Goal: Obtain resource: Download file/media

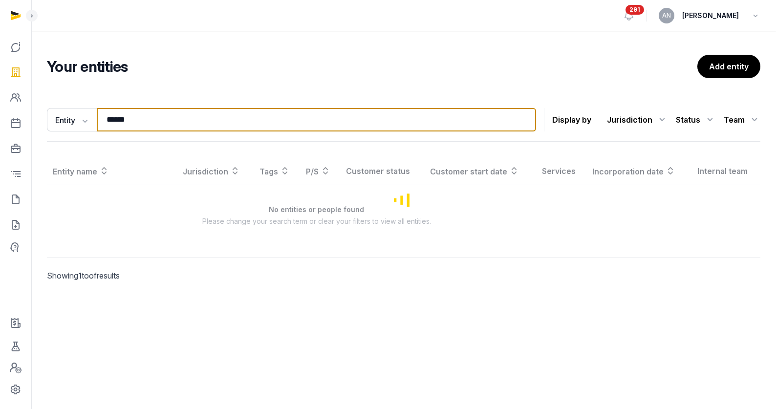
click at [127, 126] on input "******" at bounding box center [316, 119] width 439 height 23
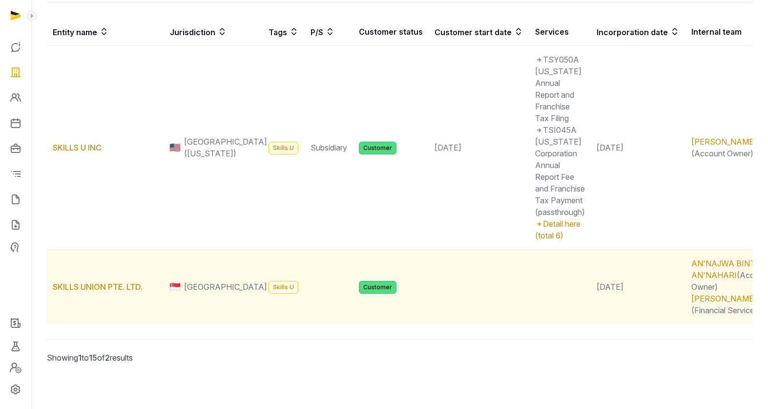
scroll to position [141, 0]
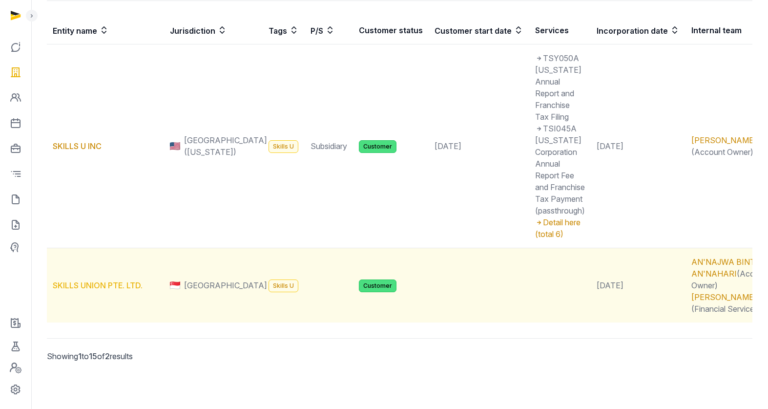
type input "********"
click at [110, 280] on link "SKILLS UNION PTE. LTD." at bounding box center [98, 285] width 90 height 10
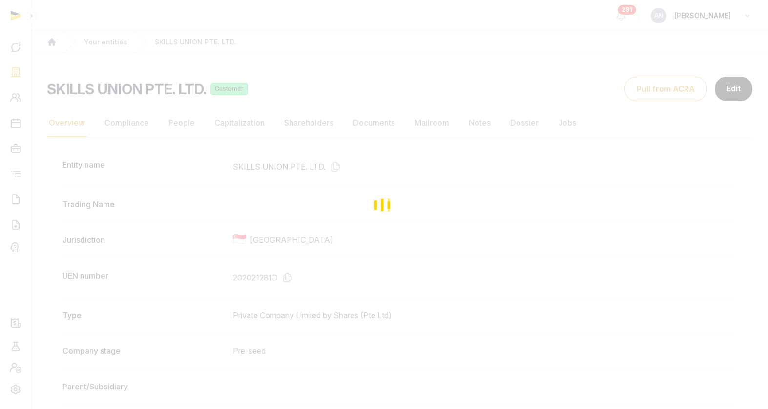
click at [358, 130] on div "Loading" at bounding box center [384, 204] width 768 height 409
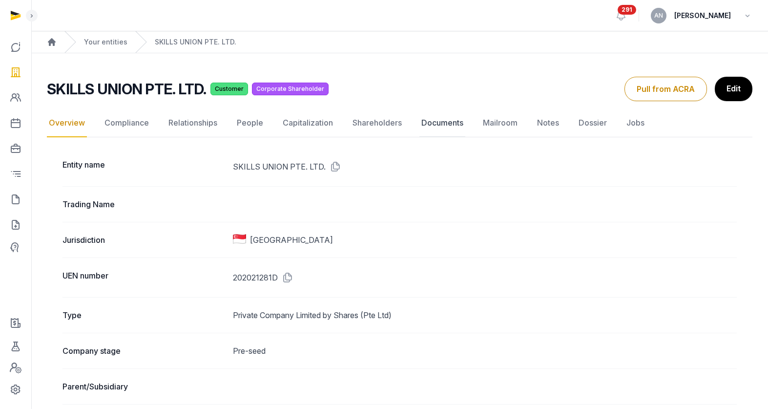
click at [453, 126] on link "Documents" at bounding box center [443, 123] width 46 height 28
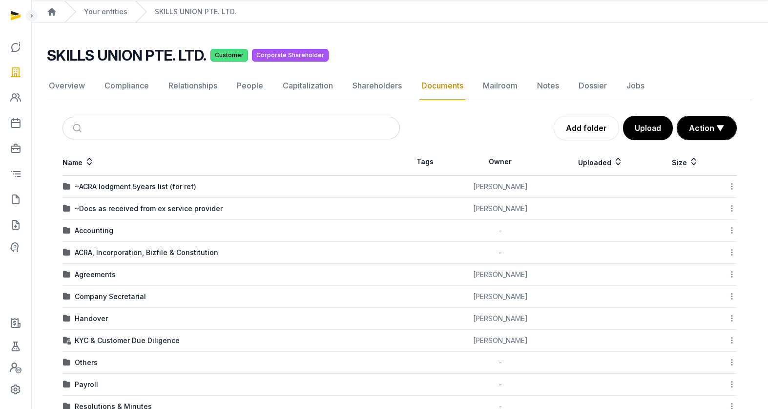
scroll to position [170, 0]
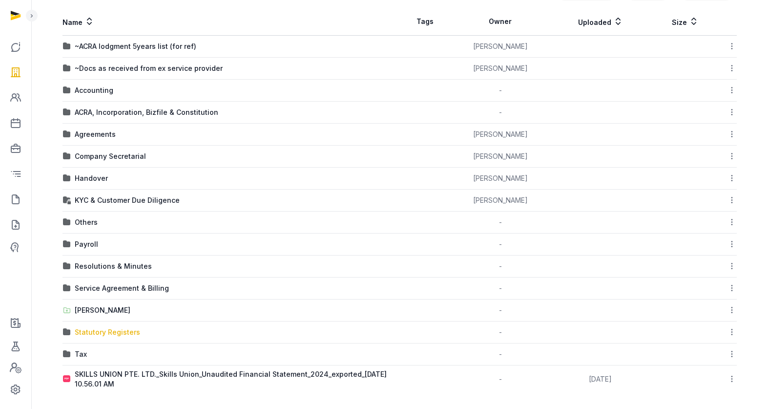
click at [92, 328] on div "Statutory Registers" at bounding box center [107, 332] width 65 height 10
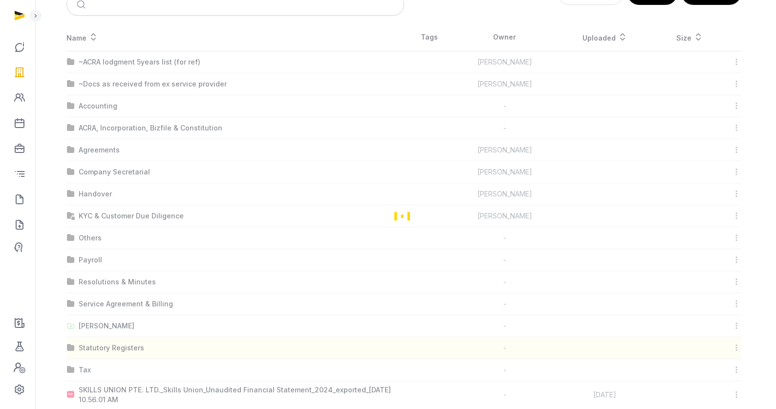
scroll to position [0, 0]
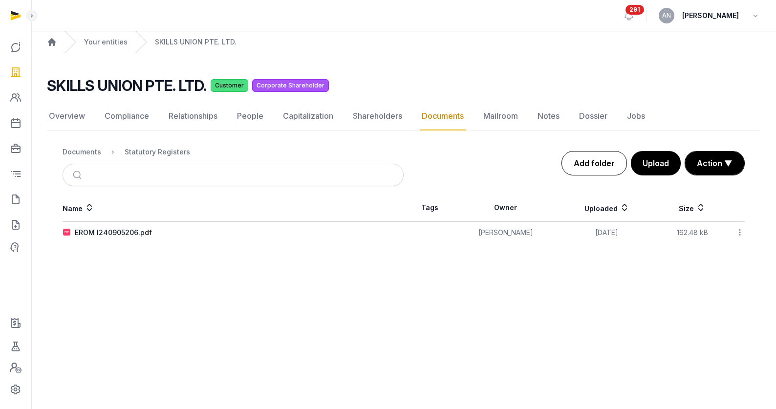
click at [598, 158] on link "Add folder" at bounding box center [593, 163] width 65 height 24
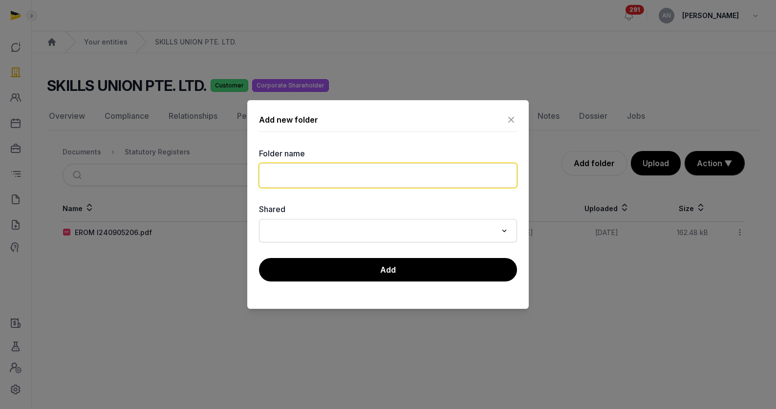
click at [424, 173] on input "text" at bounding box center [388, 175] width 258 height 24
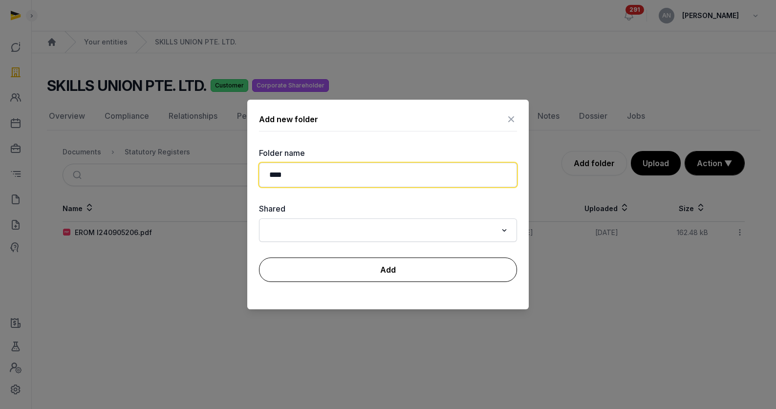
type input "****"
click at [384, 275] on button "Add" at bounding box center [388, 269] width 258 height 24
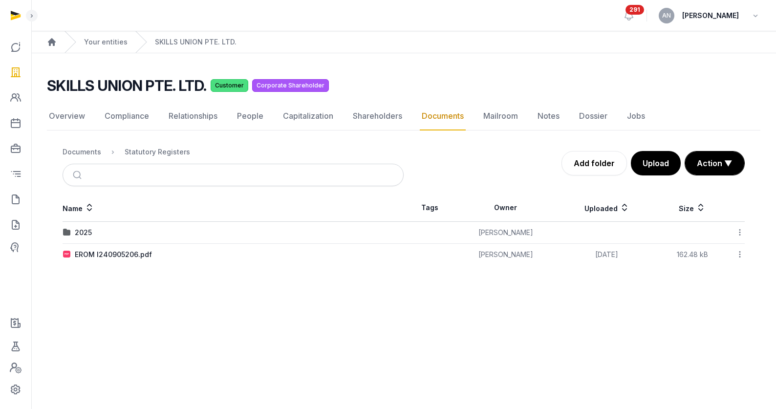
click at [85, 231] on div "2025" at bounding box center [83, 233] width 17 height 10
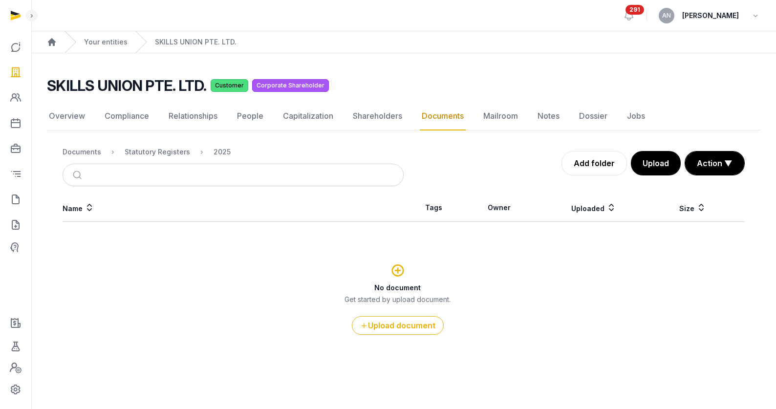
click at [723, 117] on nav "Overview Compliance Relationships People Capitalization Shareholders Documents …" at bounding box center [403, 116] width 713 height 28
click at [668, 155] on button "Upload" at bounding box center [655, 163] width 51 height 24
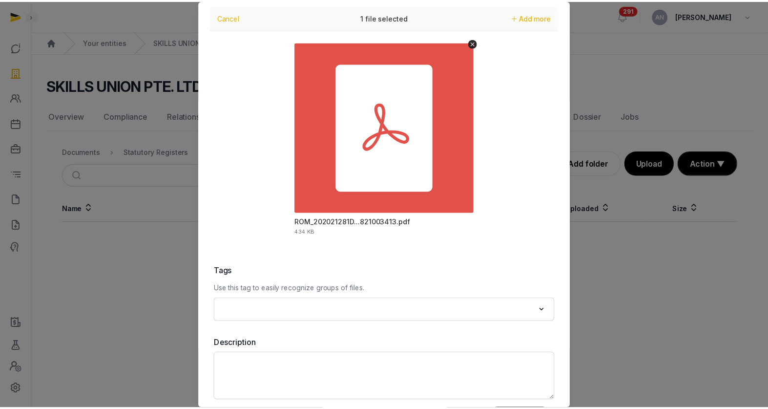
scroll to position [69, 0]
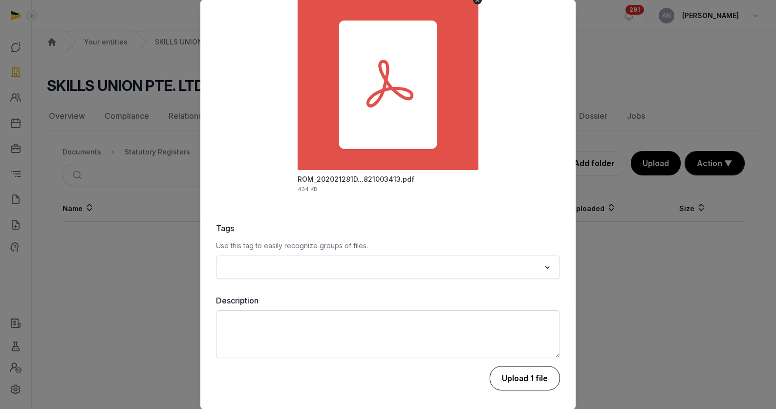
click at [499, 373] on button "Upload 1 file" at bounding box center [524, 378] width 70 height 24
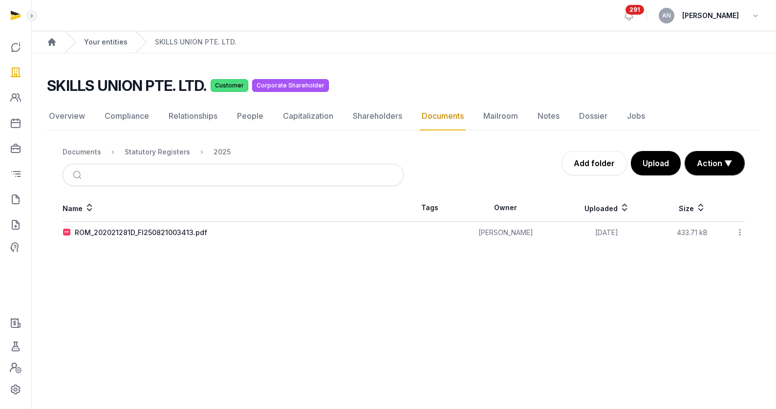
click at [115, 42] on link "Your entities" at bounding box center [105, 42] width 43 height 10
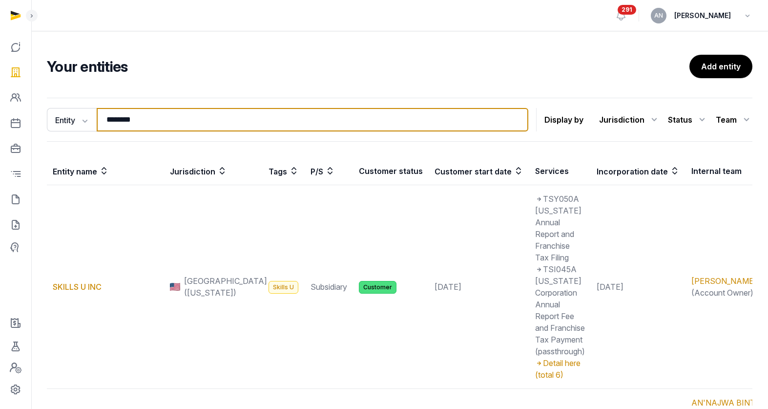
click at [201, 114] on input "********" at bounding box center [313, 119] width 432 height 23
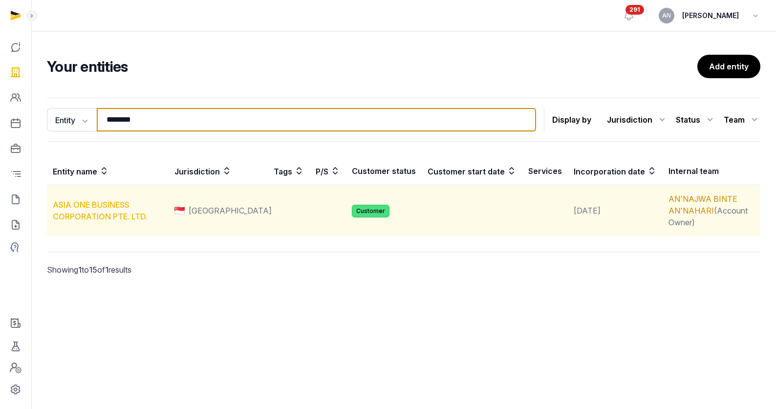
type input "********"
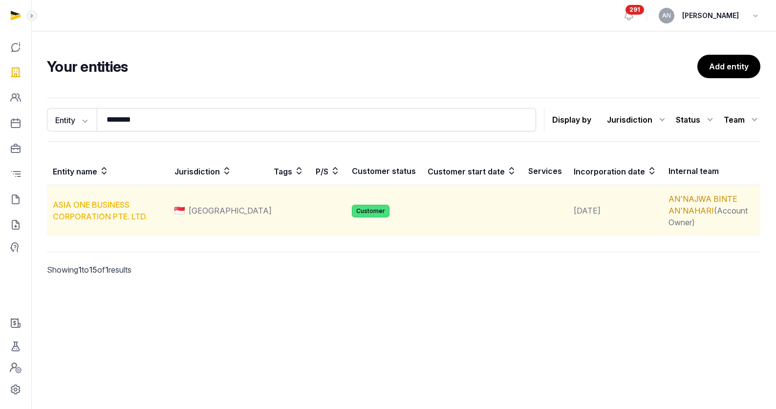
click at [91, 213] on link "ASIA ONE BUSINESS CORPORATION PTE. LTD." at bounding box center [100, 210] width 95 height 21
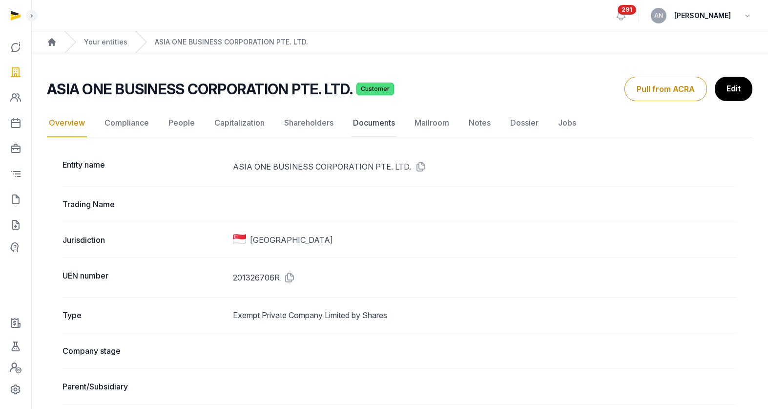
click at [385, 119] on link "Documents" at bounding box center [374, 123] width 46 height 28
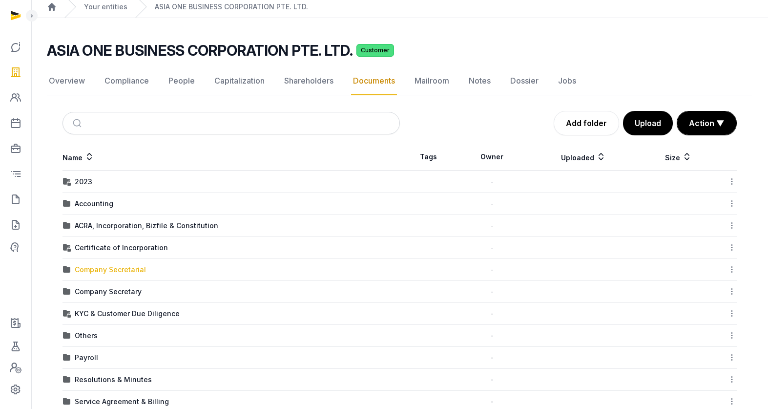
scroll to position [59, 0]
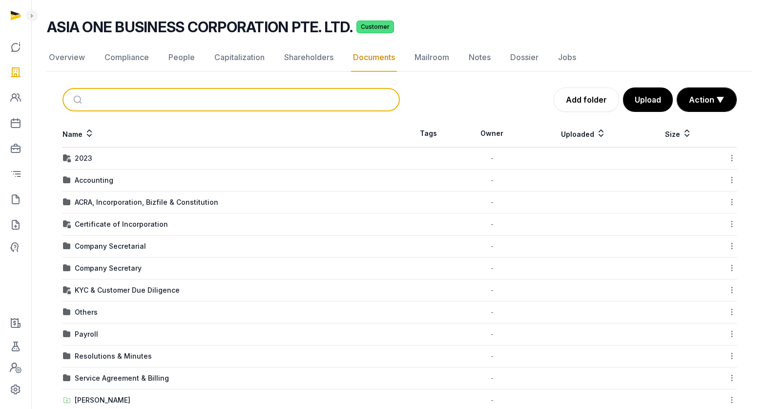
click at [157, 103] on input "search" at bounding box center [242, 99] width 305 height 21
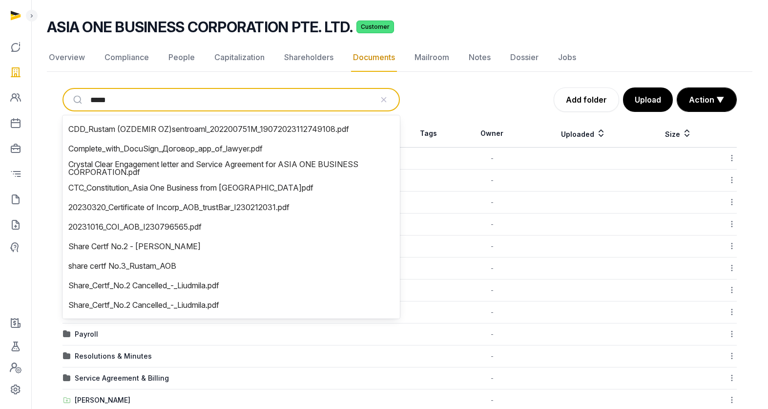
type input "******"
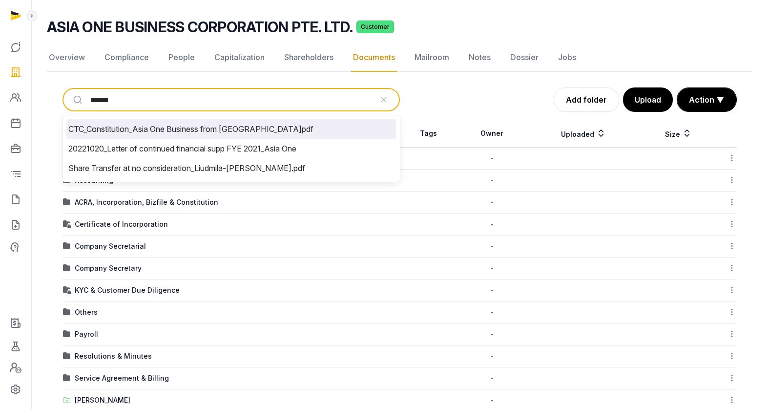
click at [237, 126] on li "CTC_Constitution_Asia One Business from [GEOGRAPHIC_DATA]pdf" at bounding box center [231, 129] width 330 height 20
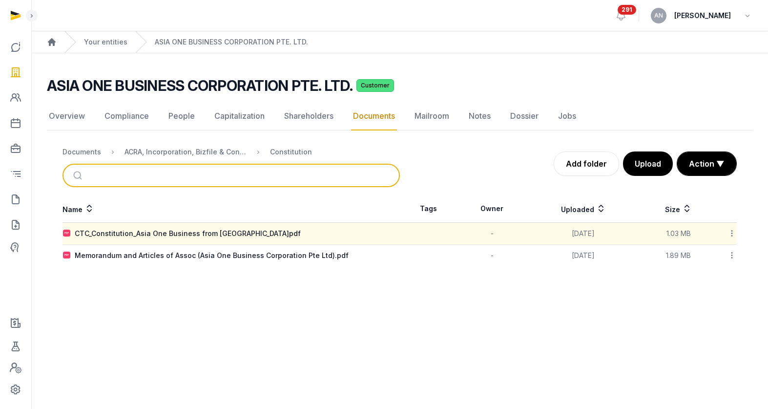
scroll to position [0, 0]
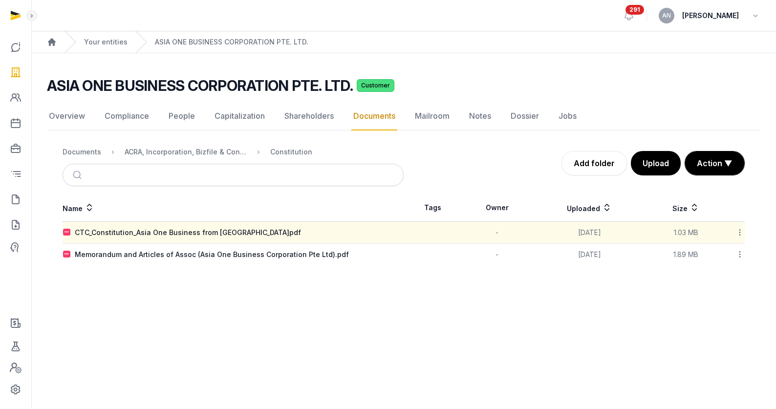
click at [188, 227] on td "CTC_Constitution_Asia One Business from [GEOGRAPHIC_DATA]pdf" at bounding box center [233, 233] width 341 height 22
click at [187, 232] on div "CTC_Constitution_Asia One Business from [GEOGRAPHIC_DATA]pdf" at bounding box center [188, 233] width 226 height 10
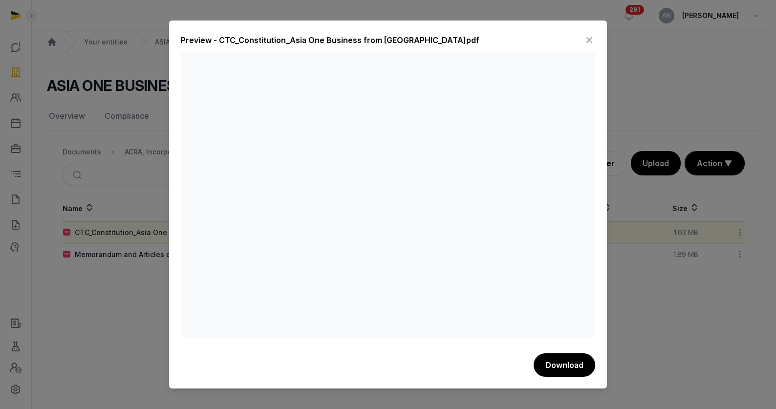
drag, startPoint x: 589, startPoint y: 40, endPoint x: 573, endPoint y: 45, distance: 16.8
click at [589, 40] on icon at bounding box center [589, 40] width 12 height 16
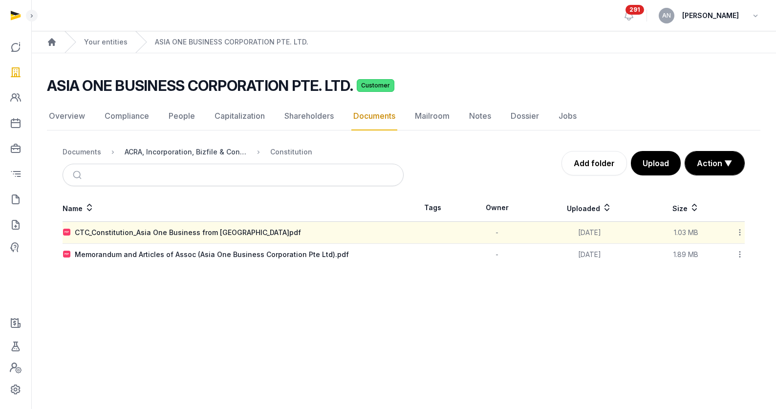
click at [230, 152] on div "ACRA, Incorporation, Bizfile & Constitution" at bounding box center [186, 152] width 122 height 10
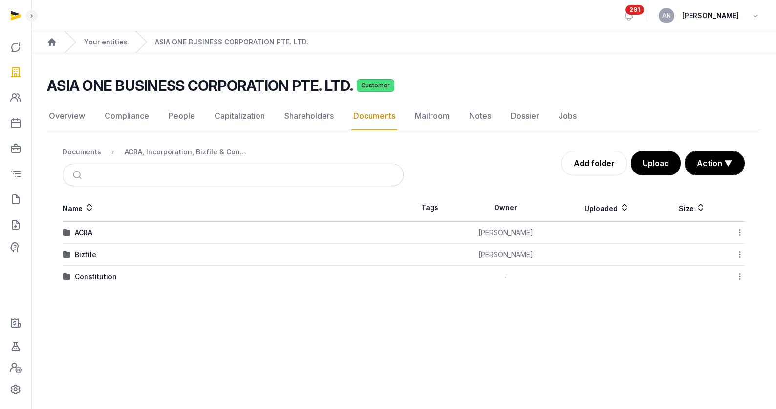
click at [740, 276] on icon at bounding box center [739, 276] width 9 height 10
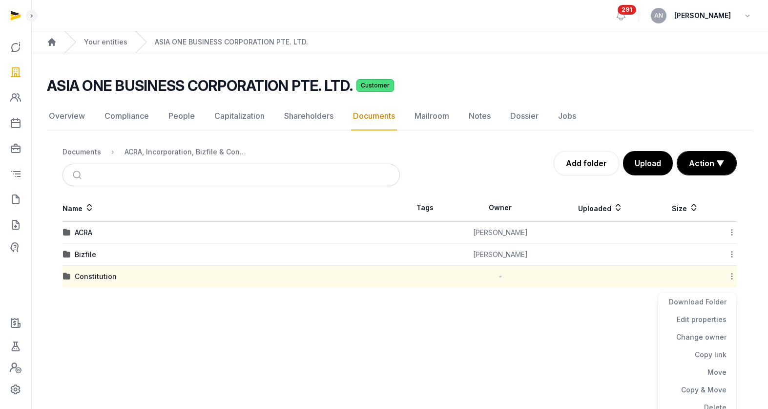
click at [709, 311] on div "Download Folder" at bounding box center [697, 320] width 78 height 18
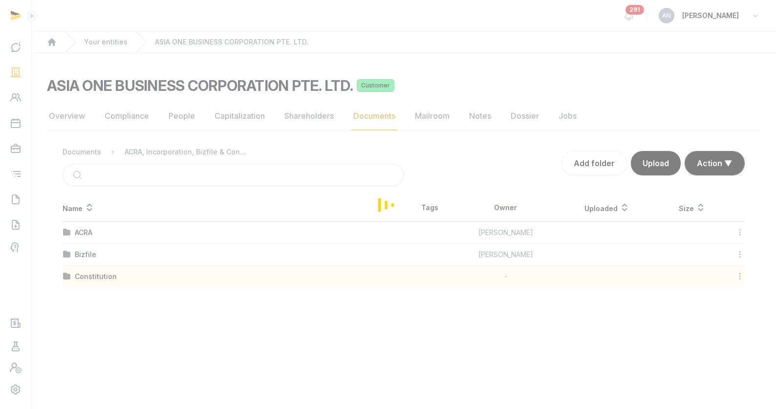
click at [215, 78] on div "Loading" at bounding box center [388, 204] width 776 height 409
click at [281, 3] on div "Loading" at bounding box center [388, 204] width 776 height 409
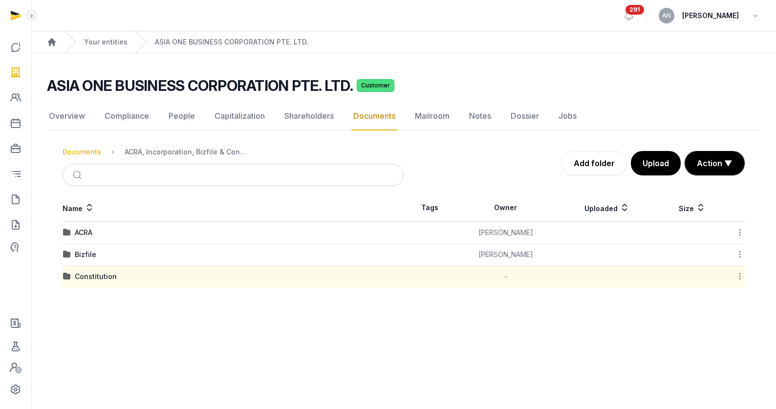
click at [88, 153] on div "Documents" at bounding box center [82, 152] width 39 height 10
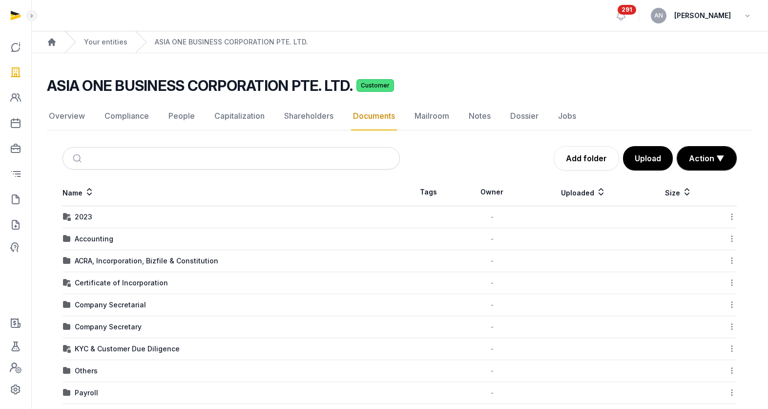
click at [108, 284] on div "Certificate of Incorporation" at bounding box center [121, 283] width 93 height 10
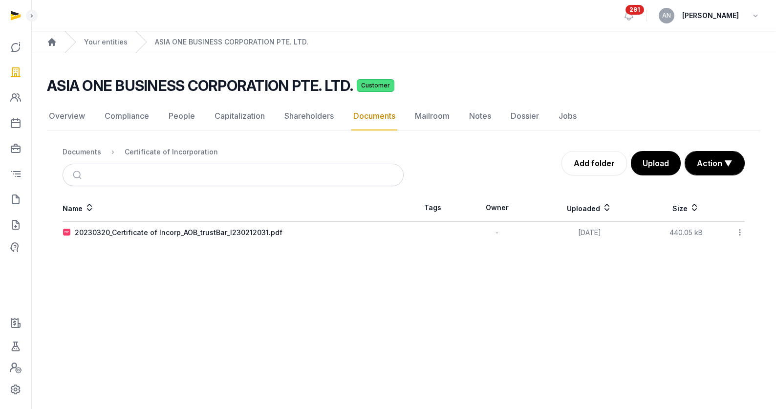
click at [736, 229] on icon at bounding box center [739, 232] width 9 height 10
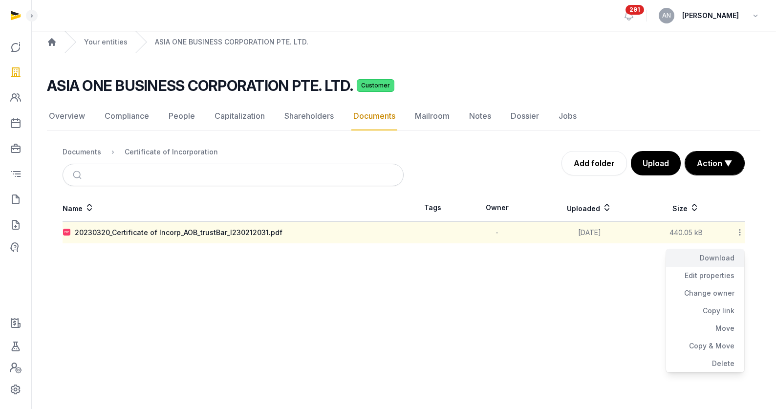
click at [715, 267] on div "Download" at bounding box center [705, 276] width 78 height 18
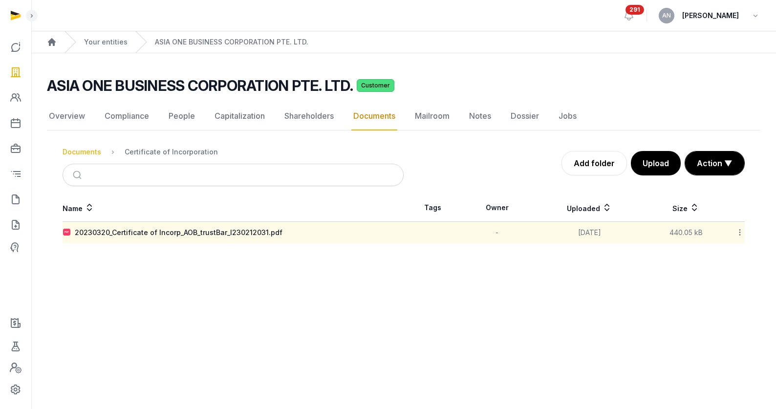
click at [91, 152] on div "Documents" at bounding box center [82, 152] width 39 height 10
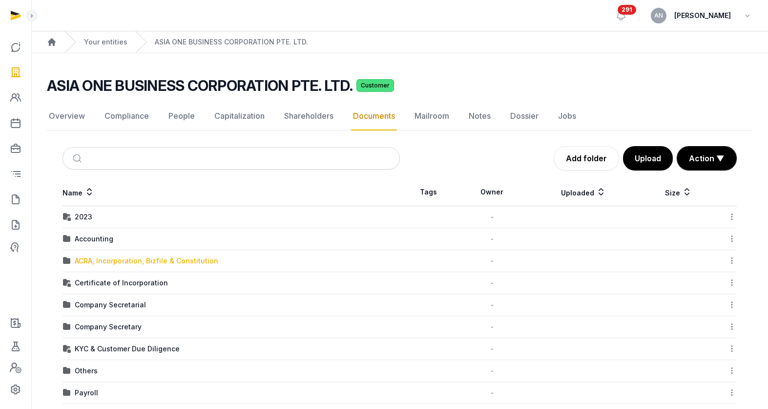
click at [123, 256] on div "ACRA, Incorporation, Bizfile & Constitution" at bounding box center [147, 261] width 144 height 10
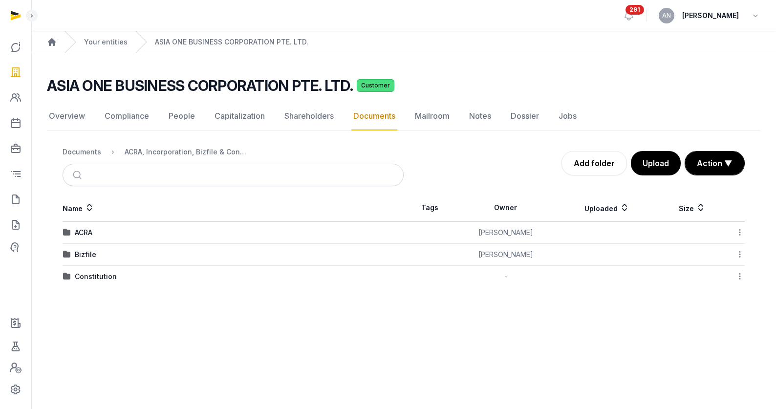
click at [85, 251] on div "Bizfile" at bounding box center [85, 255] width 21 height 10
click at [85, 254] on div "2025" at bounding box center [83, 255] width 17 height 10
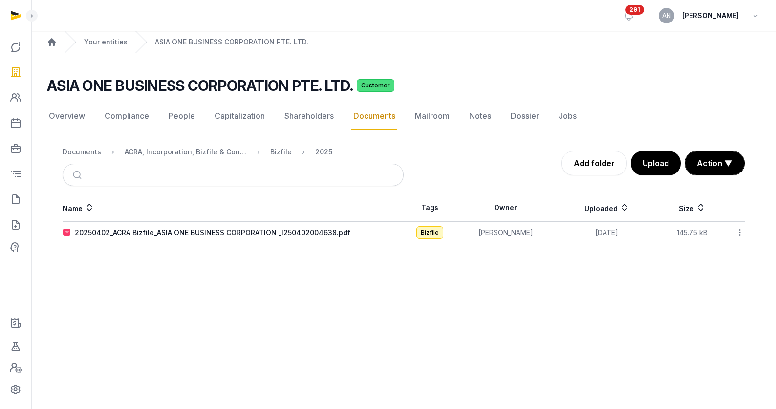
click at [742, 231] on icon at bounding box center [739, 232] width 9 height 10
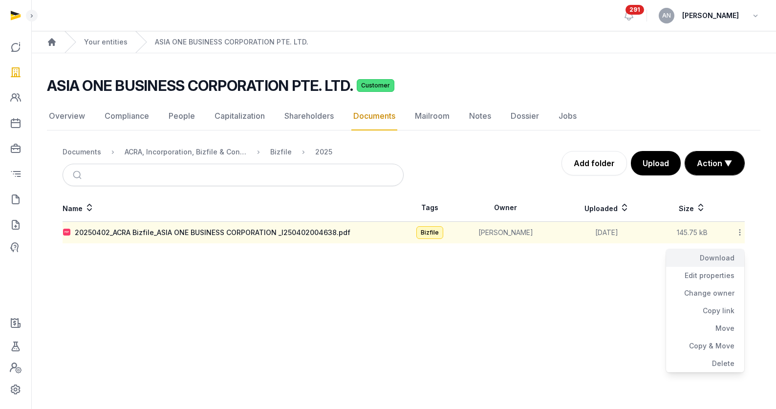
click at [723, 267] on div "Download" at bounding box center [705, 276] width 78 height 18
click at [178, 120] on link "People" at bounding box center [182, 116] width 30 height 28
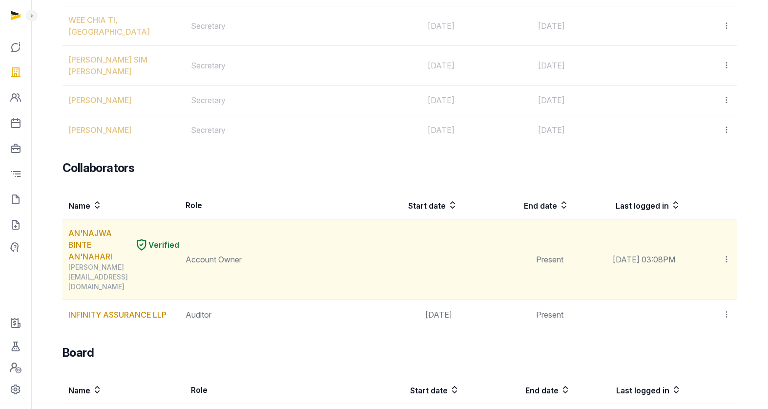
scroll to position [784, 0]
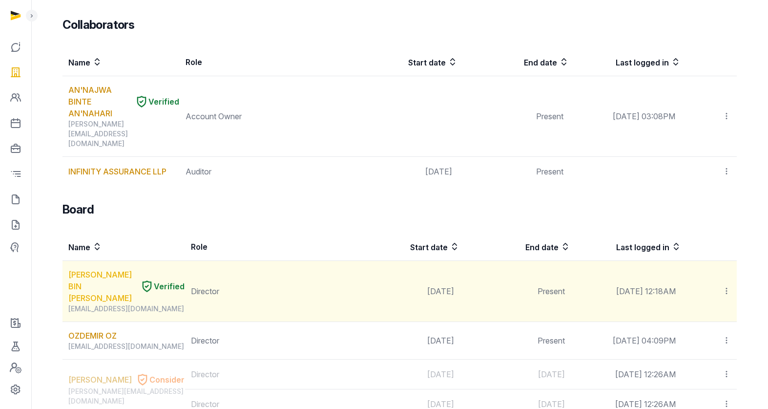
click at [84, 269] on link "[PERSON_NAME] BIN [PERSON_NAME]" at bounding box center [102, 286] width 68 height 35
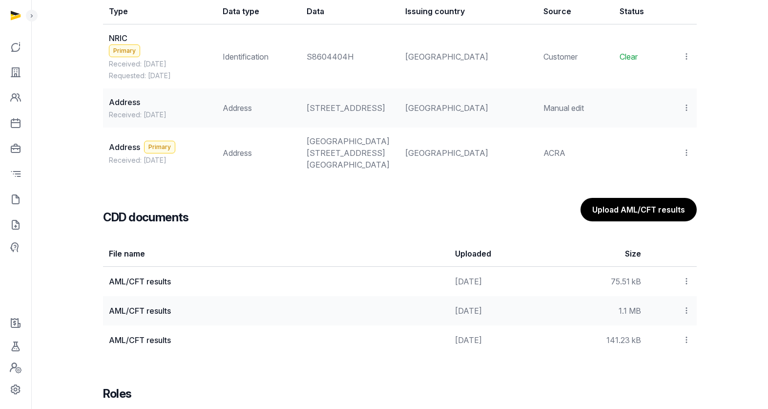
scroll to position [684, 0]
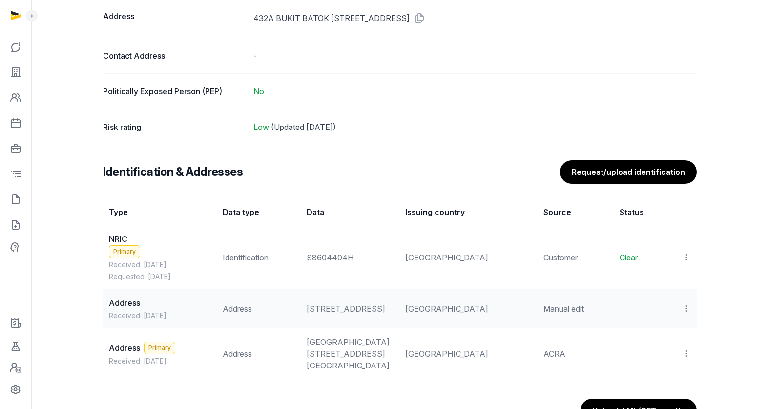
click at [685, 255] on icon at bounding box center [686, 257] width 9 height 10
click at [682, 294] on div "View" at bounding box center [644, 304] width 94 height 20
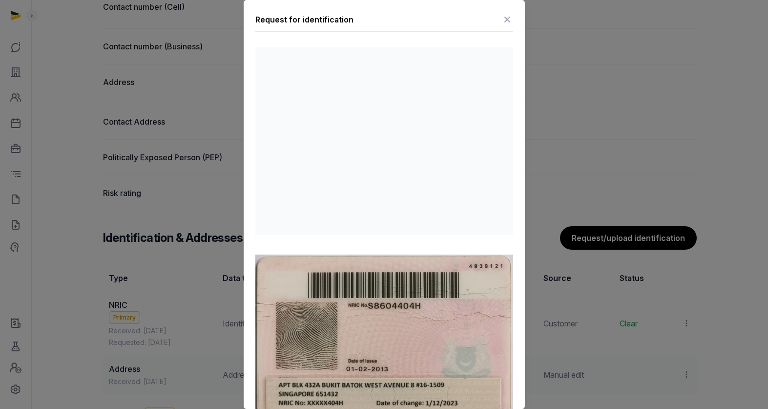
scroll to position [499, 0]
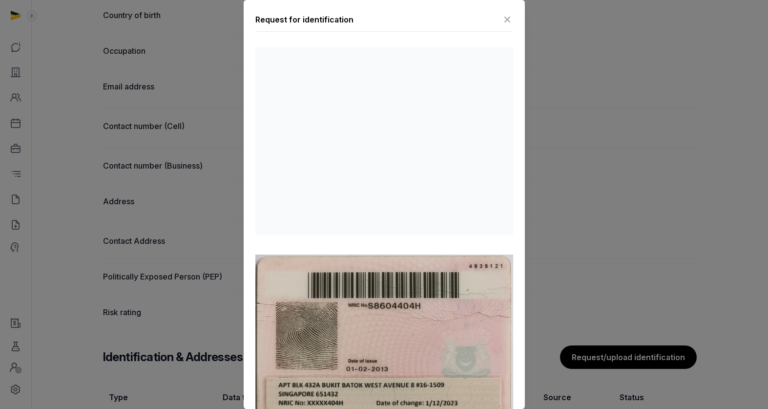
drag, startPoint x: 93, startPoint y: 78, endPoint x: 139, endPoint y: 104, distance: 52.9
click at [93, 78] on div at bounding box center [384, 204] width 768 height 409
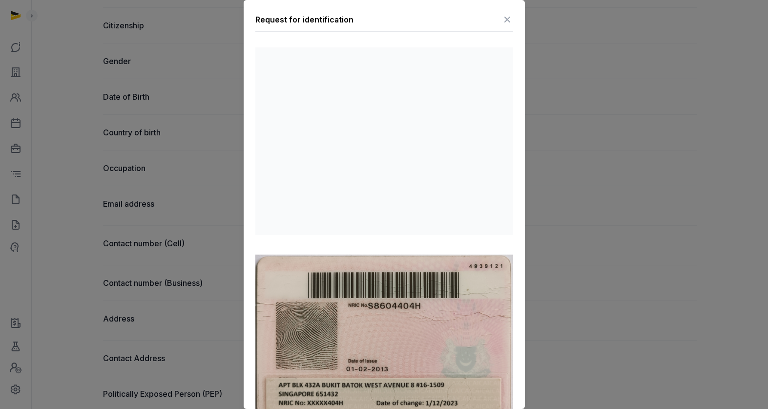
scroll to position [289, 0]
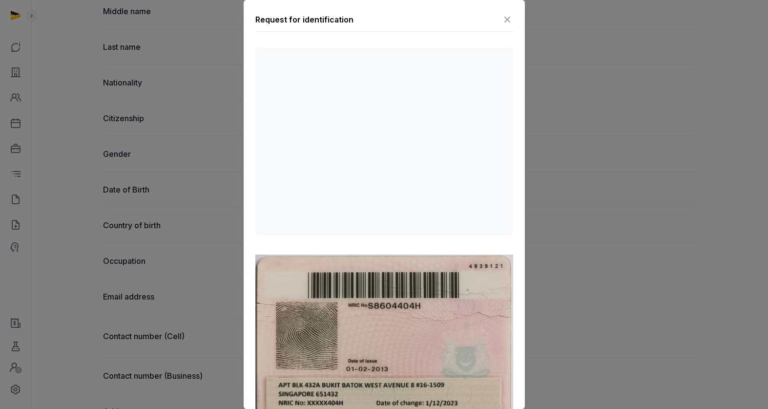
click at [492, 17] on div "Request for identification" at bounding box center [384, 22] width 258 height 20
click at [502, 23] on icon at bounding box center [508, 20] width 12 height 16
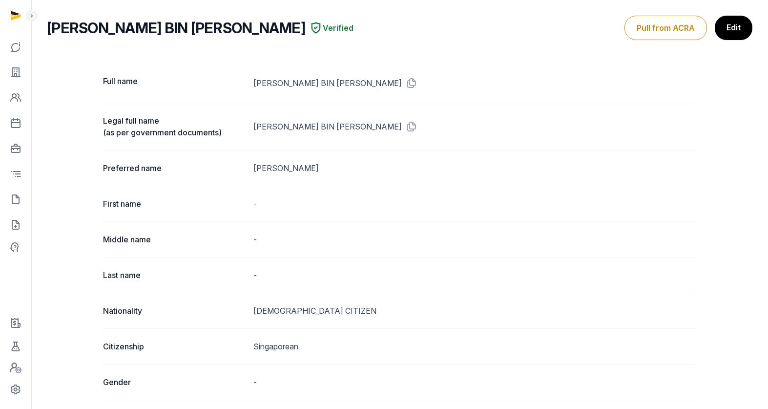
scroll to position [0, 0]
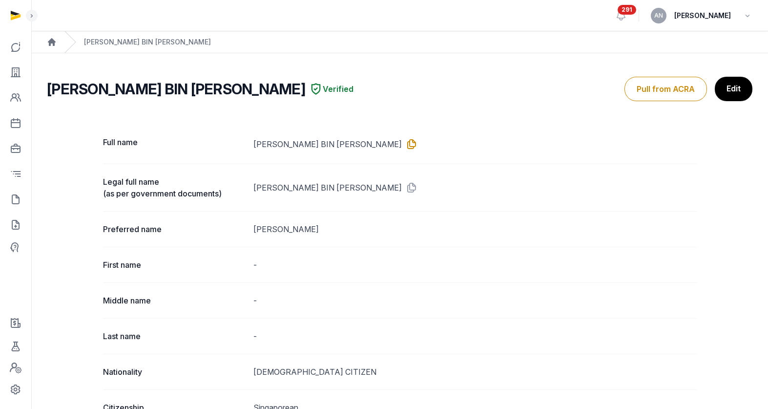
click at [402, 143] on icon at bounding box center [410, 144] width 16 height 16
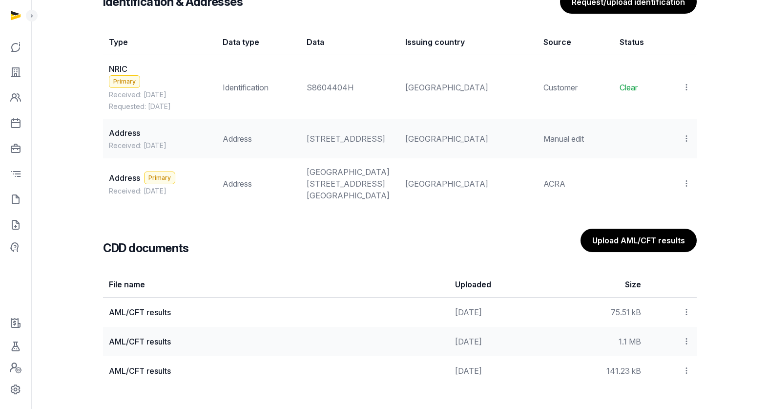
scroll to position [756, 0]
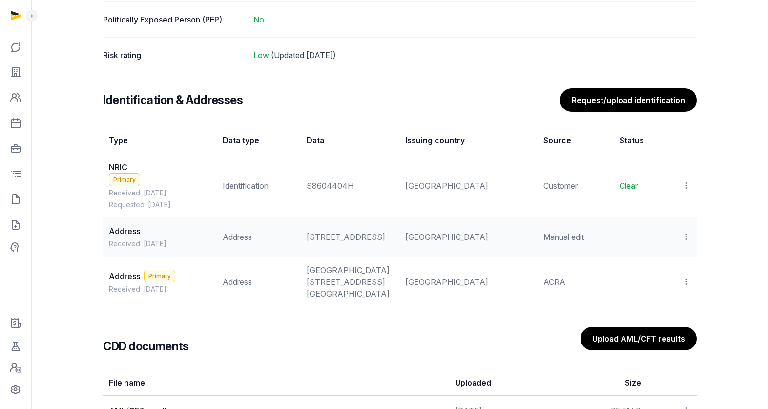
click at [687, 185] on icon at bounding box center [686, 185] width 9 height 10
click at [662, 222] on div "View" at bounding box center [644, 232] width 94 height 20
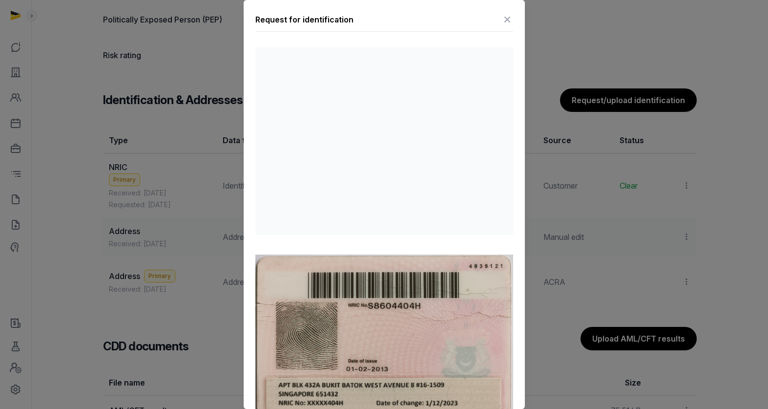
click at [503, 15] on icon at bounding box center [508, 20] width 12 height 16
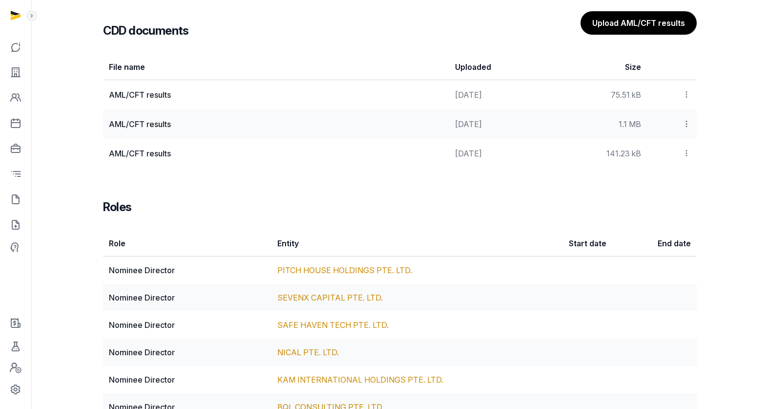
scroll to position [1079, 0]
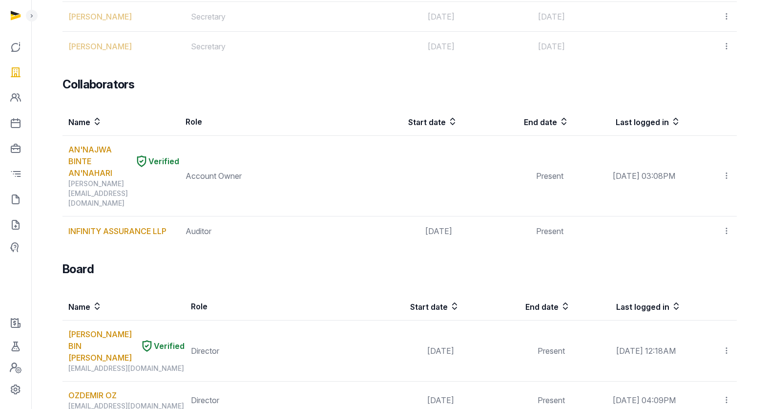
scroll to position [801, 0]
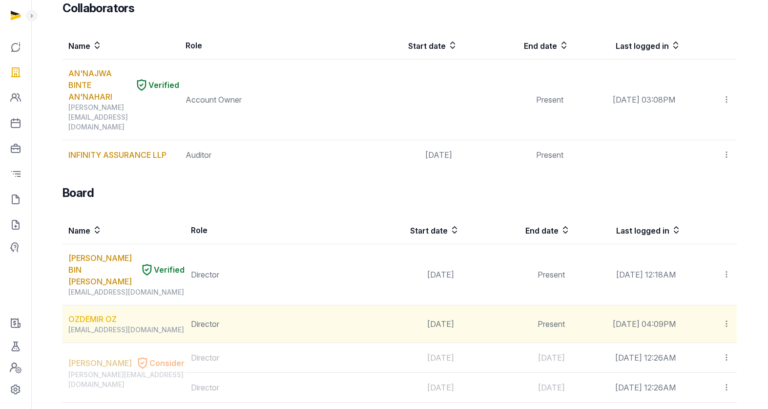
click at [100, 313] on link "OZDEMIR OZ" at bounding box center [92, 319] width 48 height 12
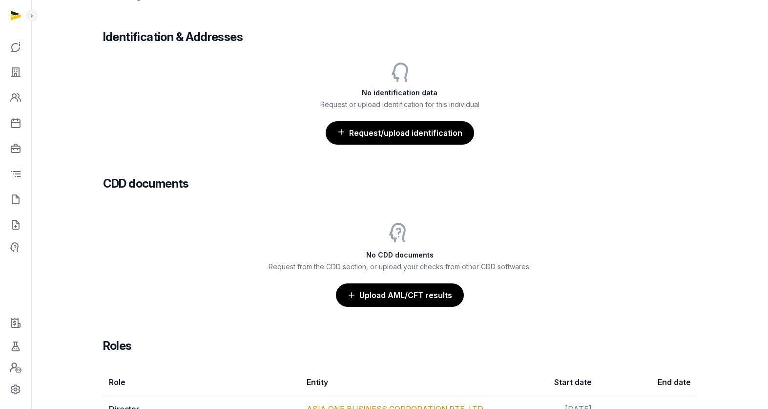
scroll to position [876, 0]
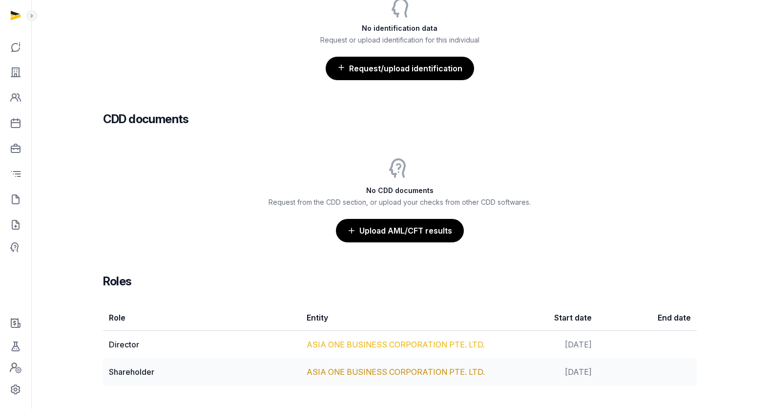
click at [354, 345] on link "ASIA ONE BUSINESS CORPORATION PTE. LTD." at bounding box center [396, 344] width 178 height 10
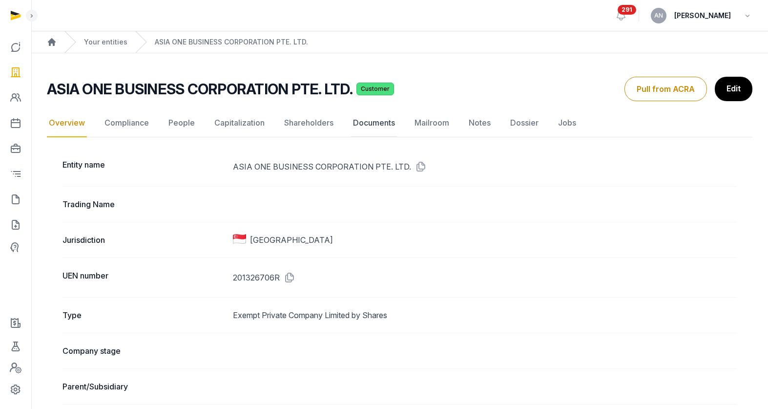
click at [374, 122] on link "Documents" at bounding box center [374, 123] width 46 height 28
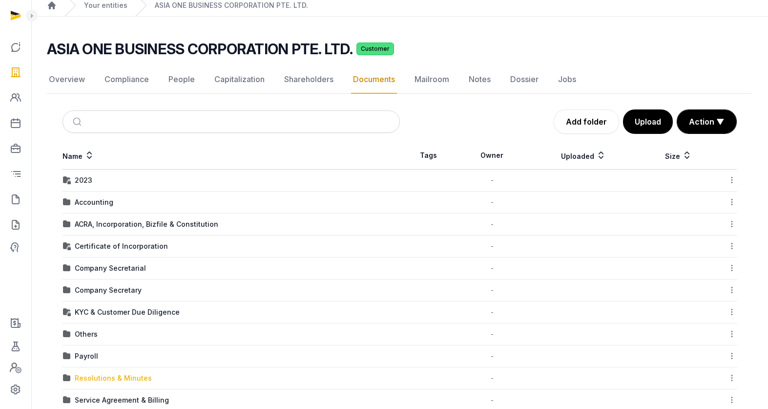
scroll to position [101, 0]
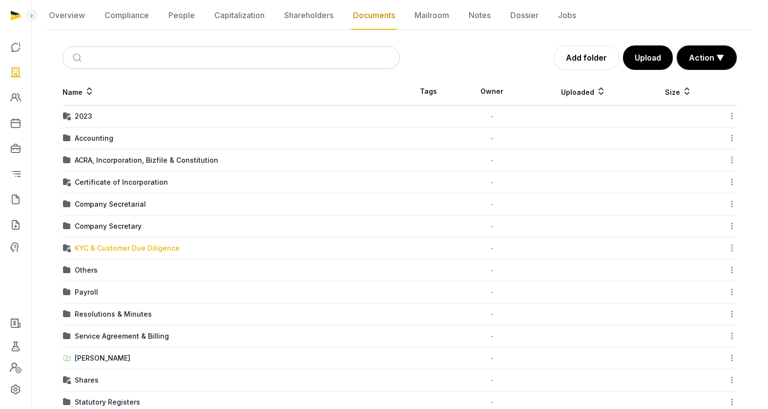
click at [105, 249] on div "KYC & Customer Due Diligence" at bounding box center [127, 248] width 105 height 10
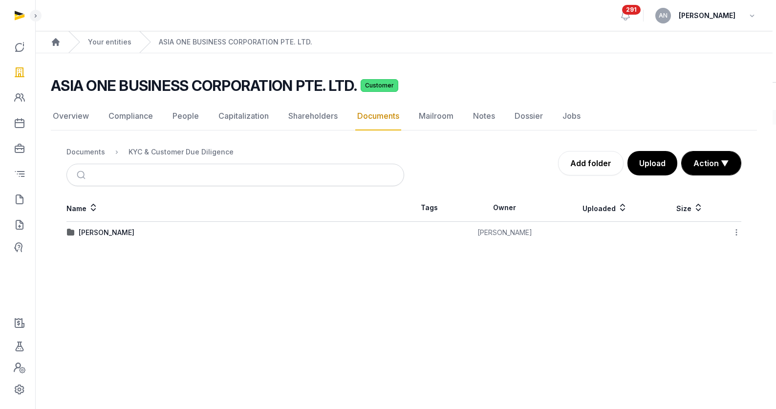
scroll to position [0, 0]
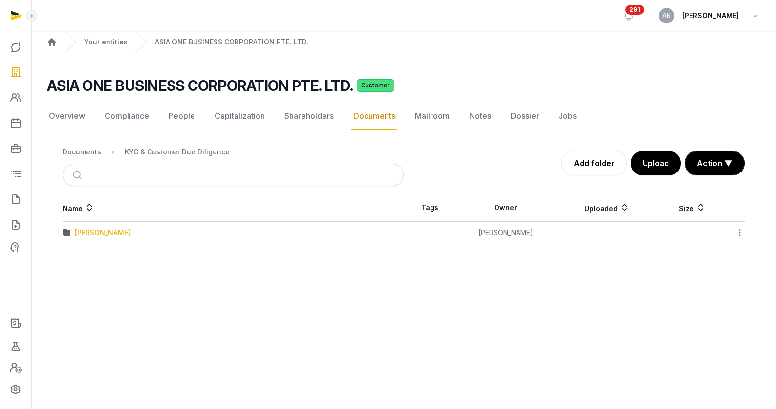
click at [79, 233] on div "[PERSON_NAME]" at bounding box center [103, 233] width 56 height 10
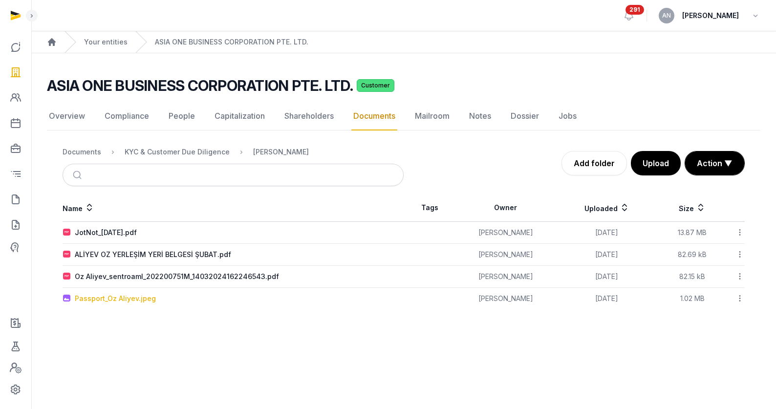
click at [115, 301] on div "Passport_Oz Aliyev.jpeg" at bounding box center [115, 299] width 81 height 10
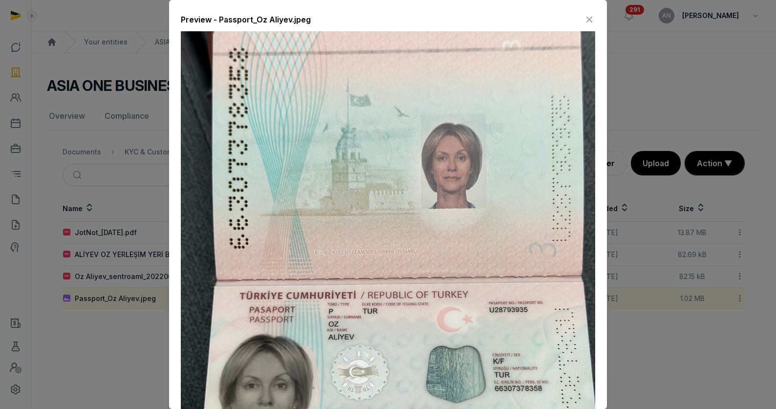
click at [583, 19] on icon at bounding box center [589, 20] width 12 height 16
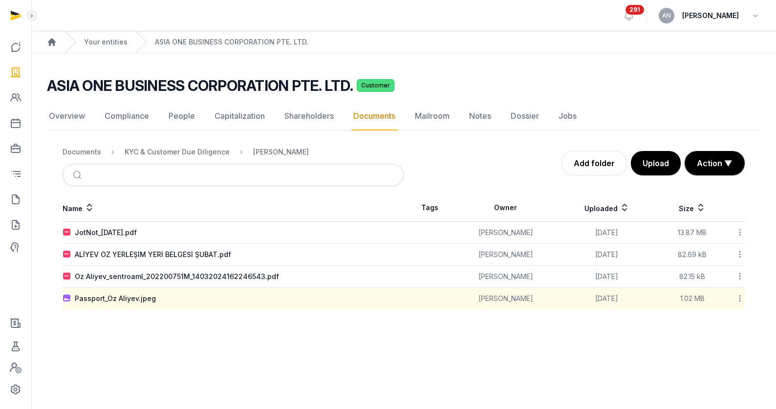
click at [182, 146] on div "KYC & Customer Due Diligence" at bounding box center [169, 152] width 121 height 12
click at [181, 151] on div "KYC & Customer Due Diligence" at bounding box center [177, 152] width 105 height 10
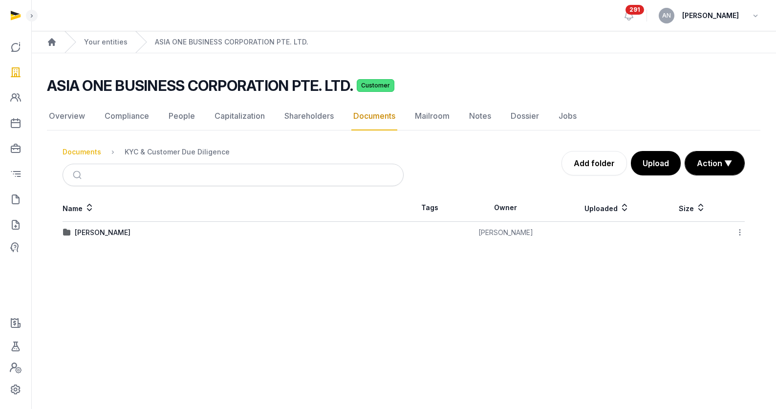
click at [90, 149] on div "Documents" at bounding box center [82, 152] width 39 height 10
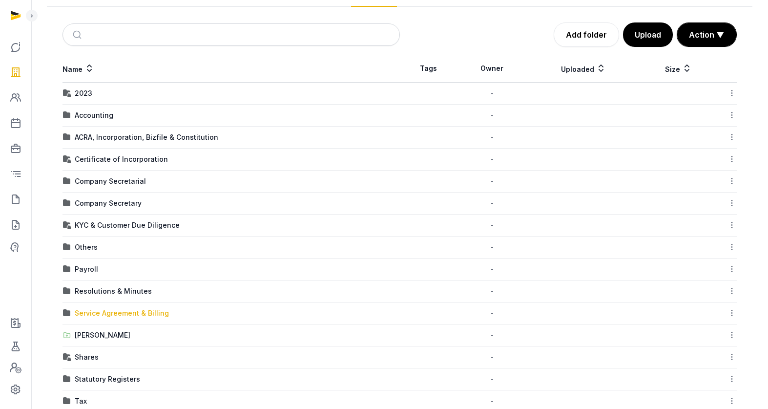
scroll to position [122, 0]
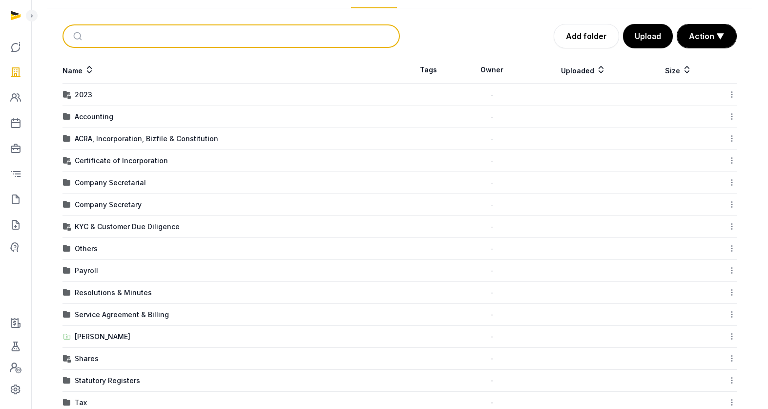
click at [160, 37] on input "search" at bounding box center [242, 35] width 305 height 21
type input "**"
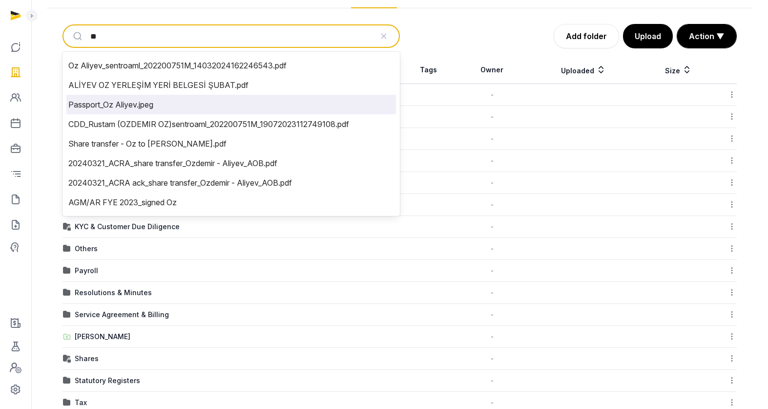
click at [147, 105] on li "Passport_Oz Aliyev.jpeg" at bounding box center [231, 105] width 330 height 20
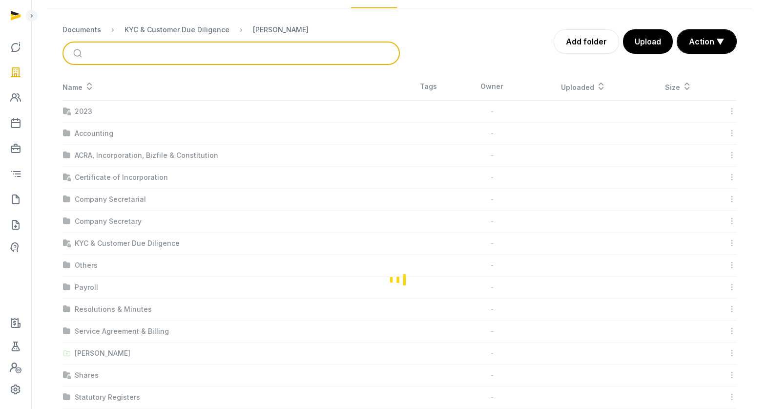
scroll to position [0, 0]
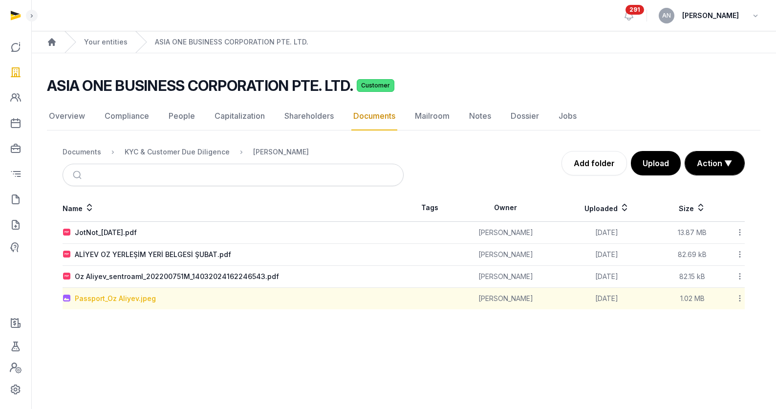
click at [109, 300] on div "Passport_Oz Aliyev.jpeg" at bounding box center [115, 299] width 81 height 10
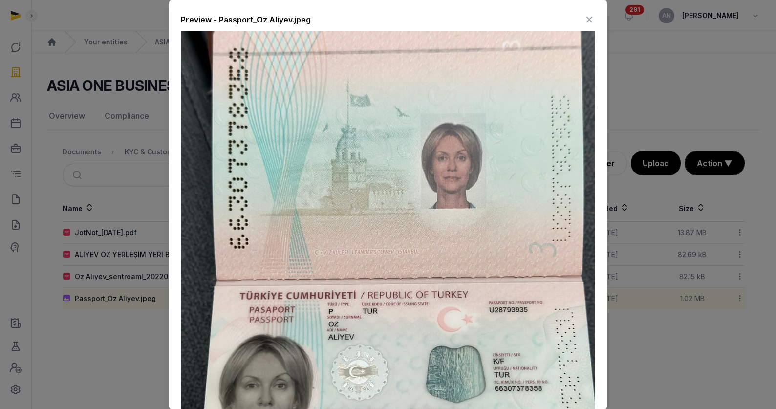
click at [590, 180] on div "Preview - Passport_Oz Aliyev.jpeg Download" at bounding box center [388, 317] width 438 height 634
click at [585, 22] on icon at bounding box center [589, 20] width 12 height 16
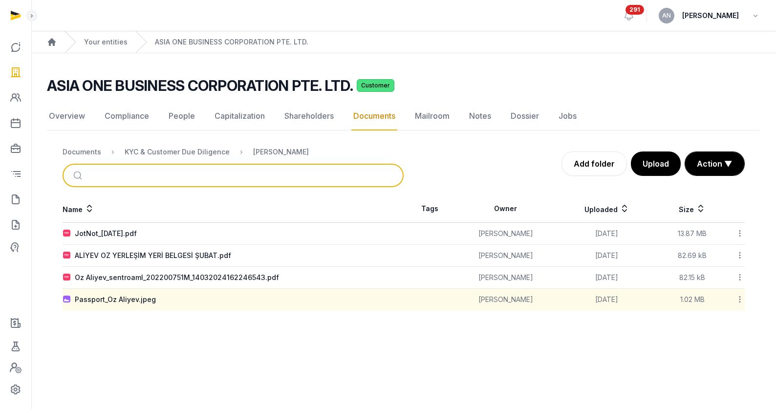
click at [159, 171] on input "search" at bounding box center [244, 175] width 308 height 21
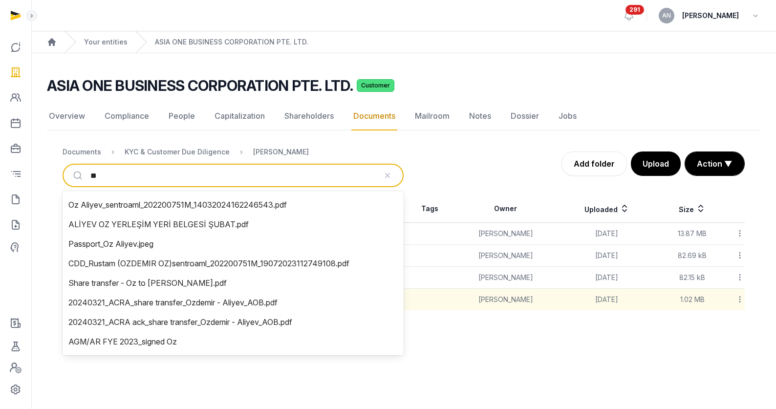
type input "**"
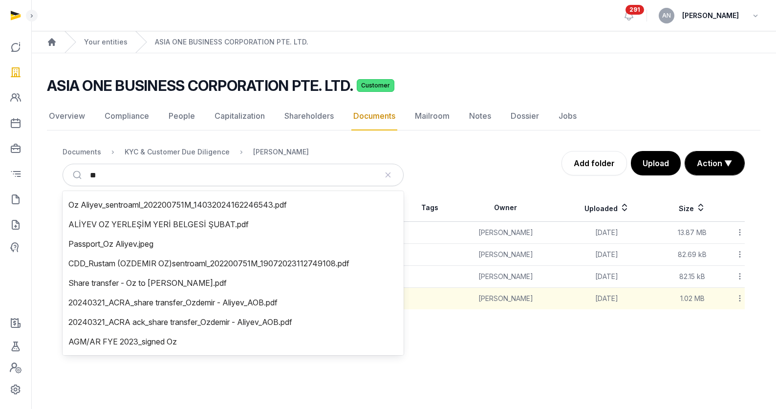
click at [463, 149] on div "Documents KYC & Customer Due Diligence [PERSON_NAME] ** Add folder Upload Actio…" at bounding box center [404, 163] width 682 height 46
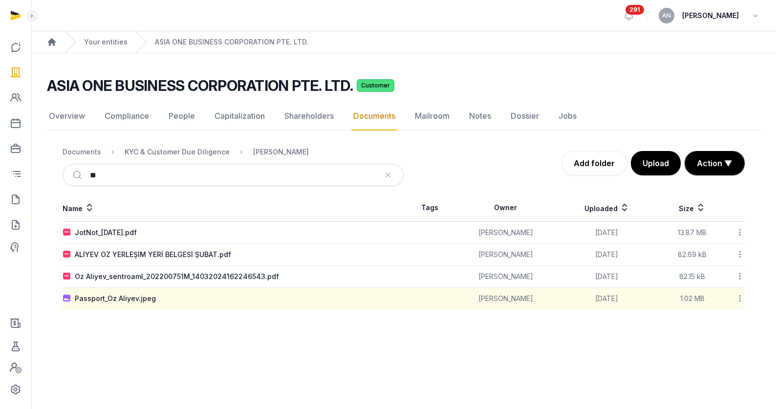
click at [158, 158] on nav "Documents KYC & Customer Due Diligence [PERSON_NAME]" at bounding box center [233, 151] width 341 height 23
click at [159, 154] on div "KYC & Customer Due Diligence" at bounding box center [177, 152] width 105 height 10
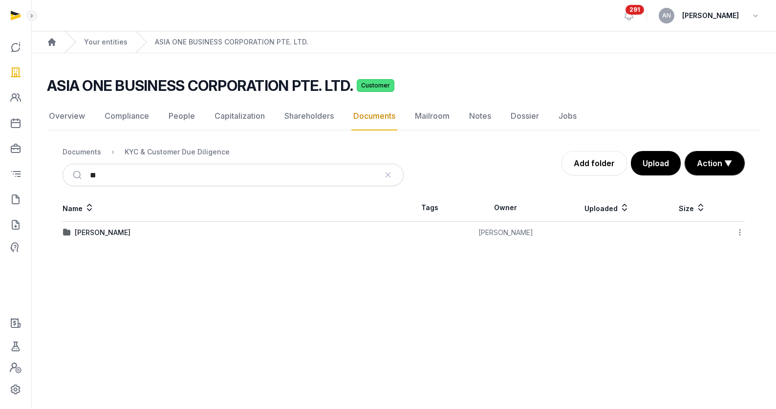
click at [84, 147] on div "Documents" at bounding box center [82, 152] width 39 height 10
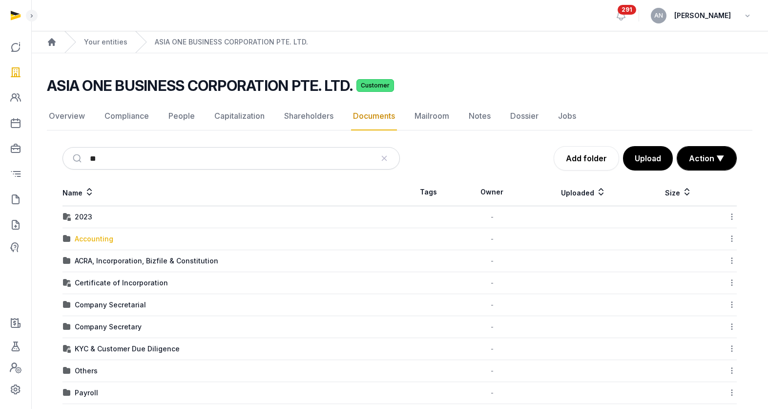
click at [87, 235] on div "Accounting" at bounding box center [94, 239] width 39 height 10
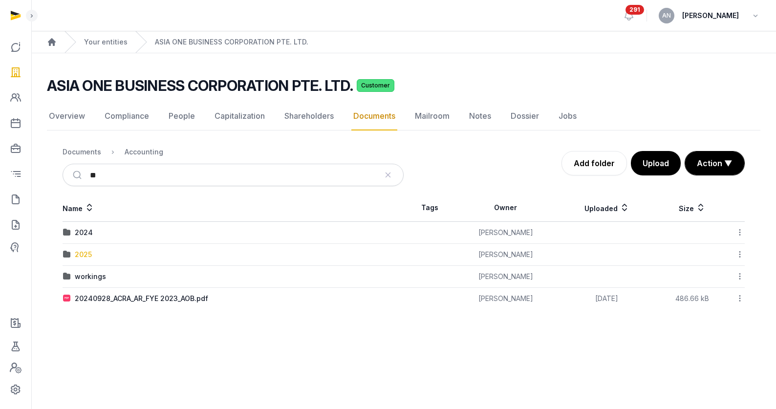
click at [85, 252] on div "2025" at bounding box center [83, 255] width 17 height 10
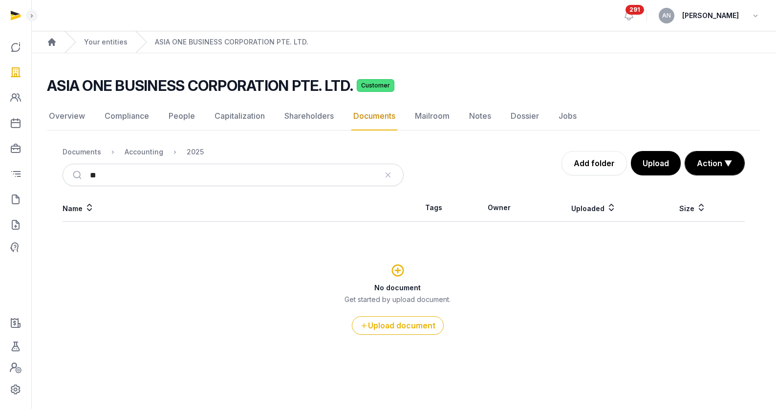
click at [132, 159] on nav "Documents Accounting 2025" at bounding box center [233, 151] width 341 height 23
click at [134, 155] on div "Accounting" at bounding box center [144, 152] width 39 height 10
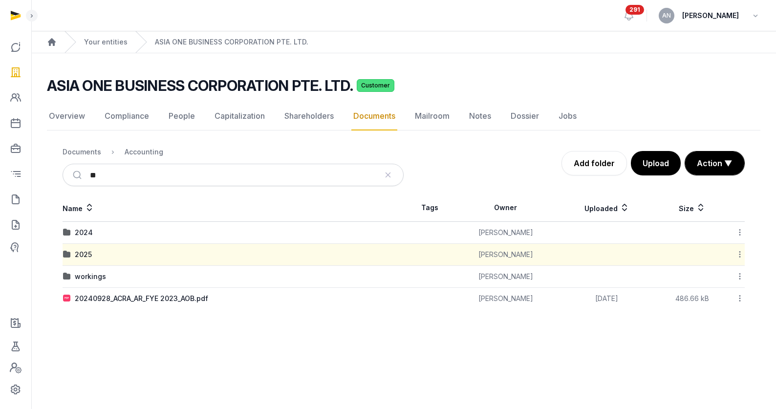
click at [78, 232] on div "2024" at bounding box center [84, 233] width 18 height 10
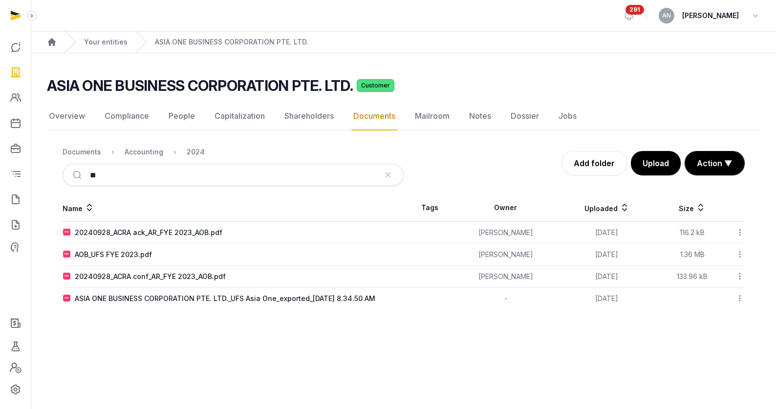
drag, startPoint x: 91, startPoint y: 154, endPoint x: 102, endPoint y: 171, distance: 20.5
click at [91, 154] on div "Documents" at bounding box center [82, 152] width 39 height 10
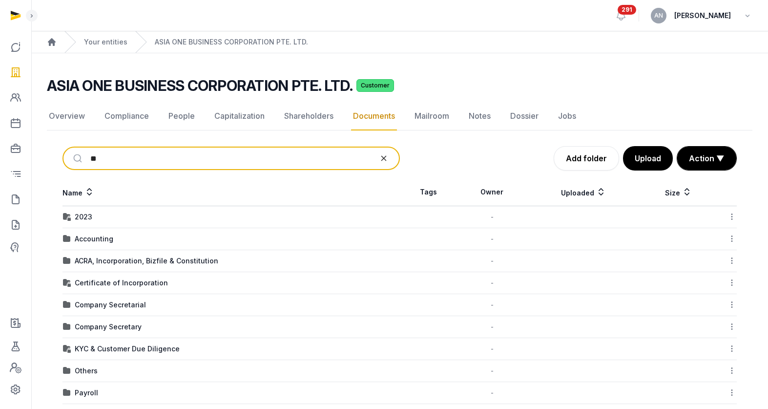
click at [386, 158] on icon "reset" at bounding box center [384, 158] width 10 height 9
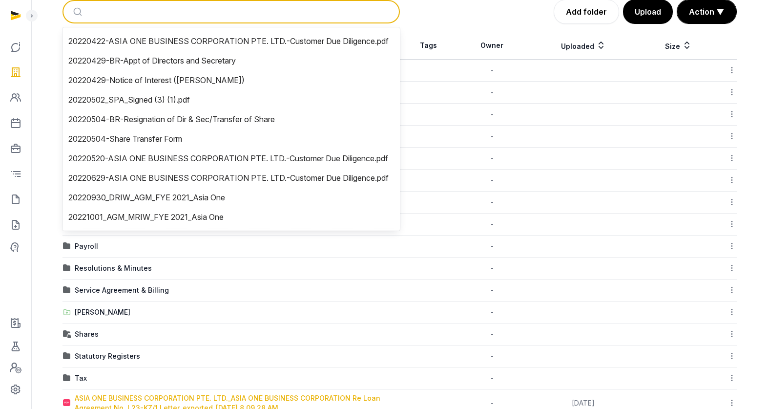
scroll to position [202, 0]
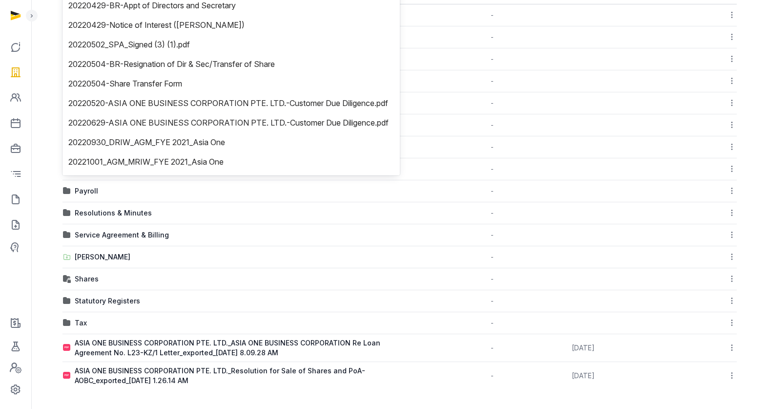
click at [236, 387] on td "ASIA ONE BUSINESS CORPORATION PTE. LTD._Resolution for Sale of Shares and PoA- …" at bounding box center [231, 376] width 337 height 28
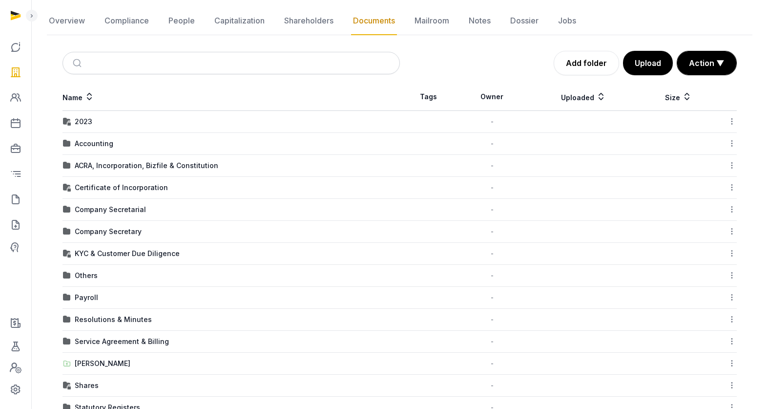
scroll to position [51, 0]
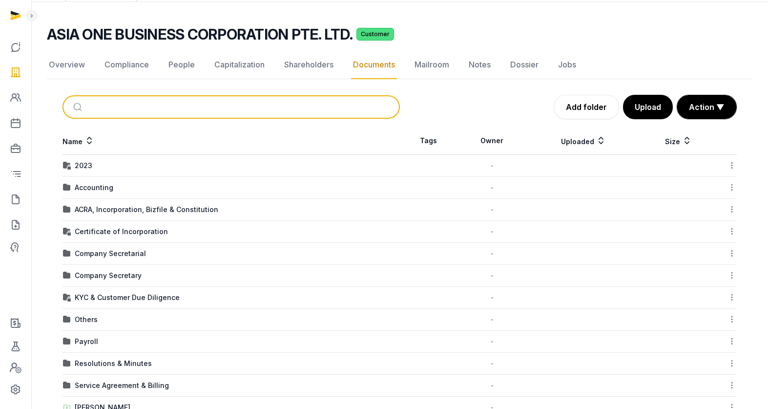
click at [154, 113] on input "search" at bounding box center [242, 106] width 305 height 21
type input "***"
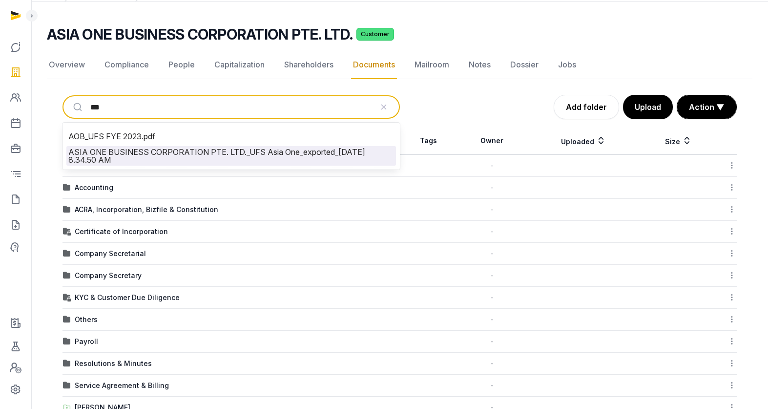
click at [168, 160] on li "ASIA ONE BUSINESS CORPORATION PTE. LTD._UFS Asia One_exported_[DATE] 8.34.50 AM" at bounding box center [231, 156] width 330 height 20
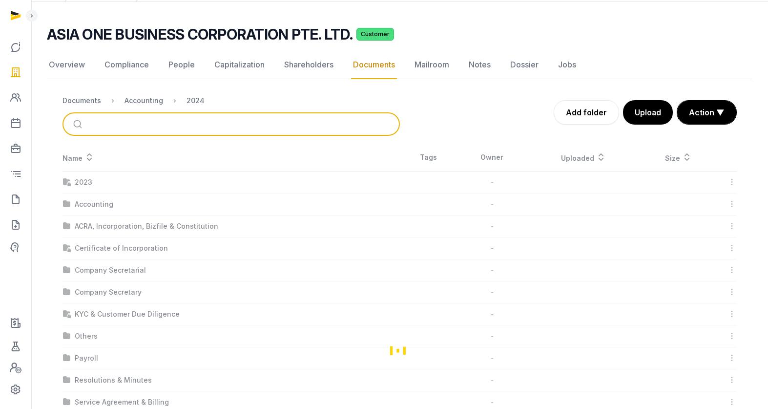
scroll to position [0, 0]
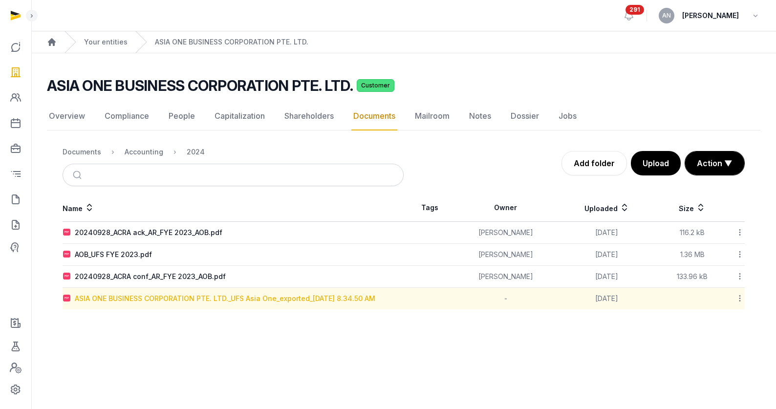
click at [162, 301] on div "ASIA ONE BUSINESS CORPORATION PTE. LTD._UFS Asia One_exported_[DATE] 8.34.50 AM" at bounding box center [225, 299] width 300 height 10
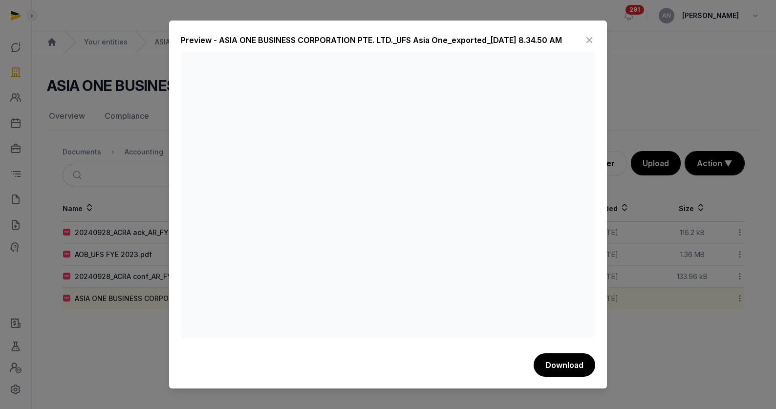
click at [565, 365] on button "Download" at bounding box center [564, 364] width 62 height 23
click at [661, 81] on div at bounding box center [388, 204] width 776 height 409
click at [586, 39] on icon at bounding box center [589, 40] width 12 height 16
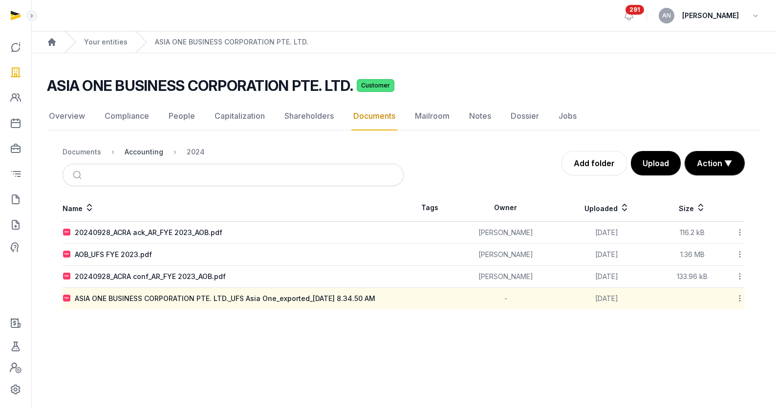
click at [150, 155] on div "Accounting" at bounding box center [144, 152] width 39 height 10
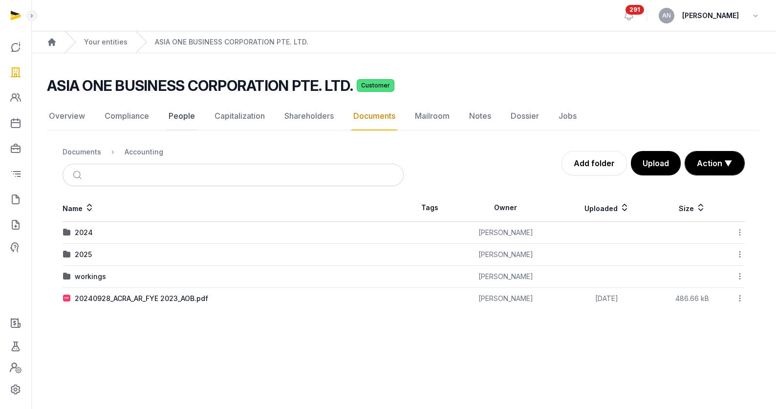
click at [178, 118] on link "People" at bounding box center [182, 116] width 30 height 28
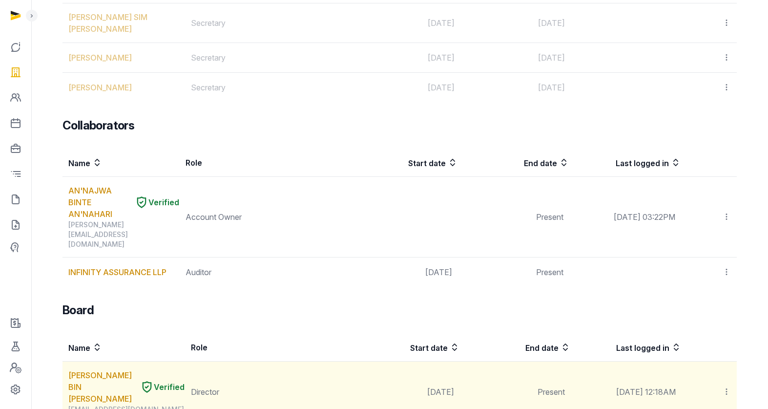
scroll to position [684, 0]
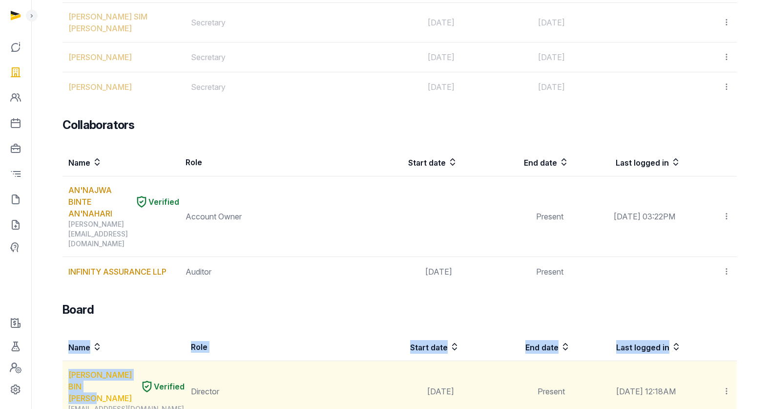
drag, startPoint x: 59, startPoint y: 261, endPoint x: 100, endPoint y: 284, distance: 47.4
click at [100, 284] on div "Team Name Role Start date End date Last logged in [PERSON_NAME] BIN [PERSON_NAM…" at bounding box center [400, 248] width 706 height 1559
click at [101, 369] on link "[PERSON_NAME] BIN [PERSON_NAME]" at bounding box center [102, 386] width 68 height 35
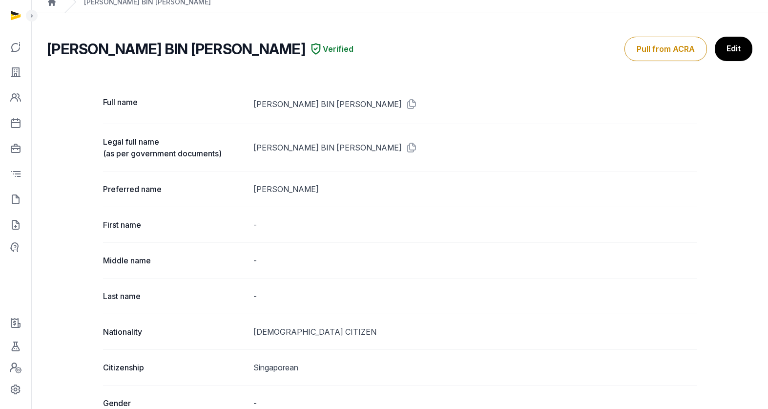
scroll to position [31, 0]
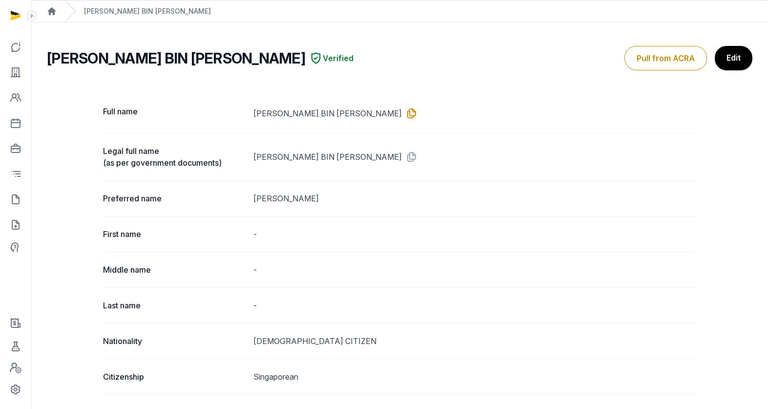
click at [402, 108] on icon at bounding box center [410, 113] width 16 height 16
